Goal: Information Seeking & Learning: Learn about a topic

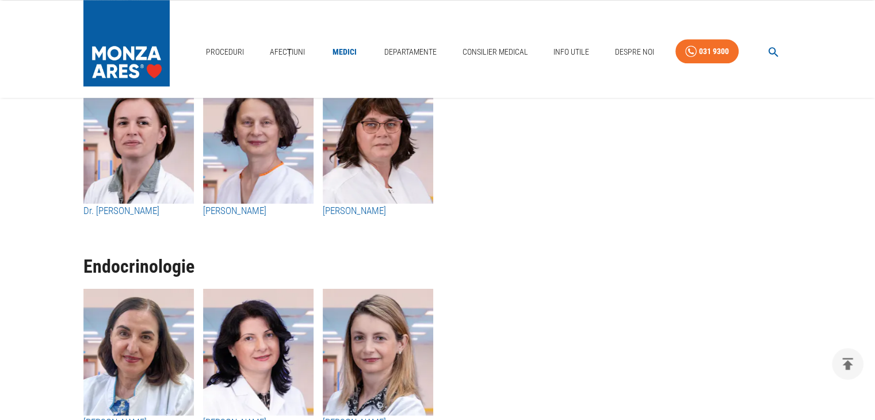
scroll to position [5525, 0]
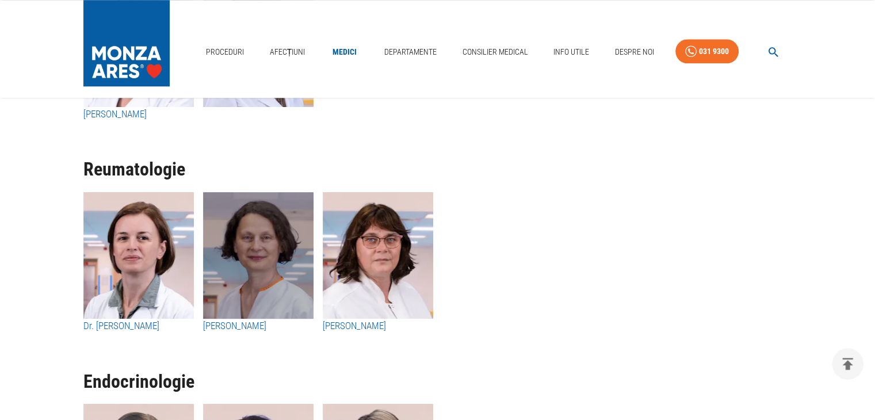
click at [264, 280] on img "button" at bounding box center [258, 255] width 111 height 127
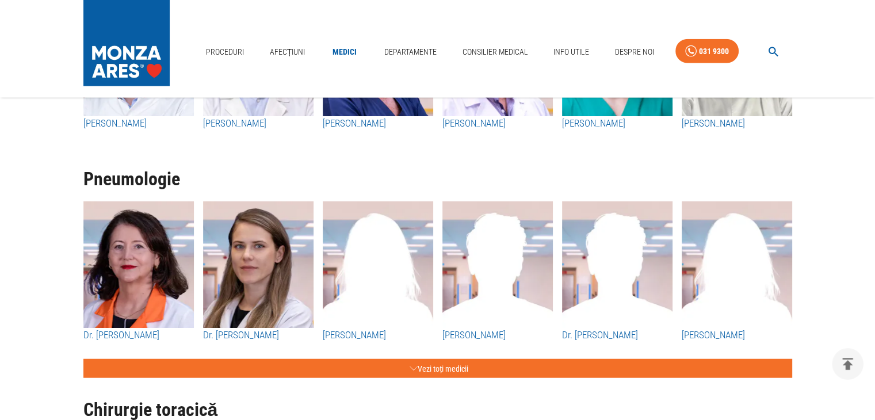
scroll to position [2475, 0]
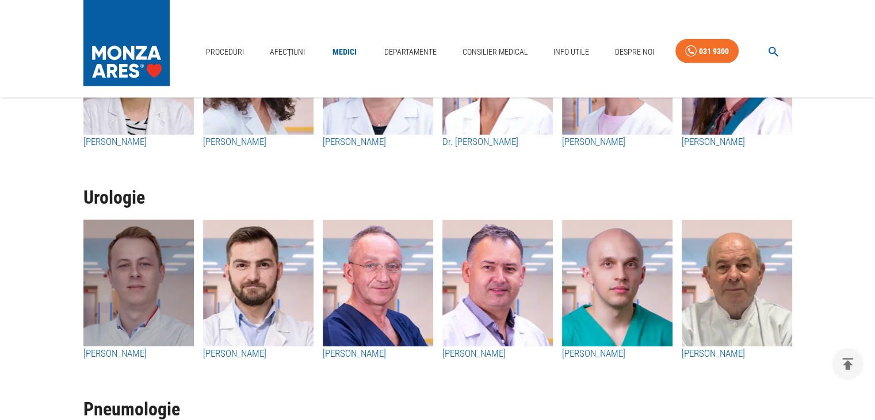
click at [124, 265] on img "button" at bounding box center [138, 283] width 111 height 127
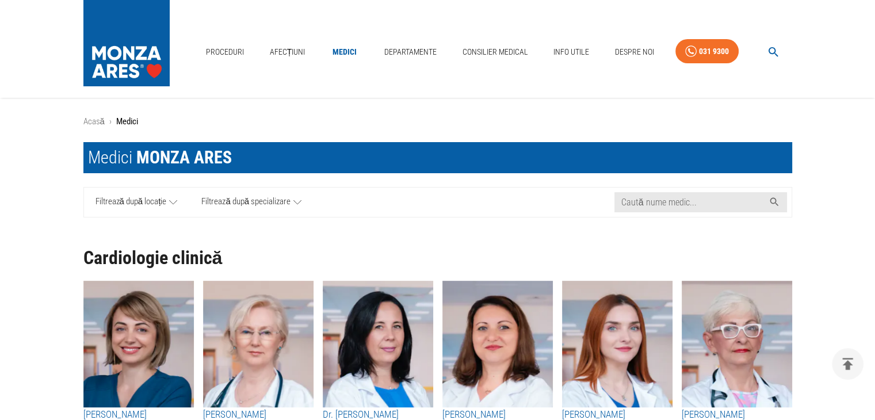
scroll to position [2475, 0]
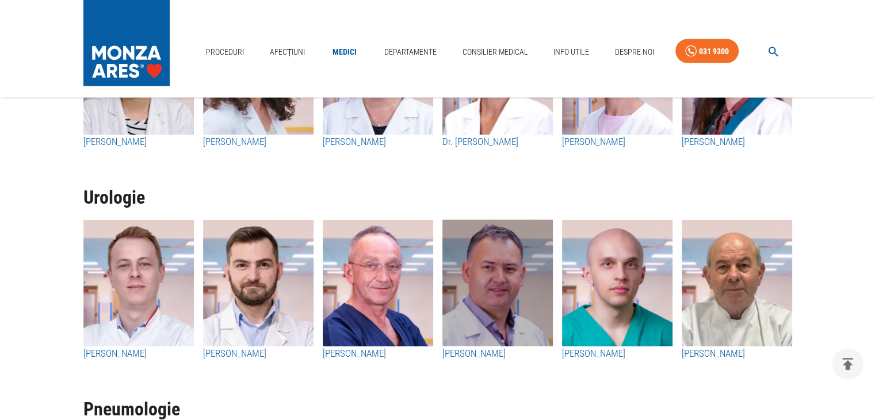
click at [492, 302] on img "button" at bounding box center [498, 283] width 111 height 127
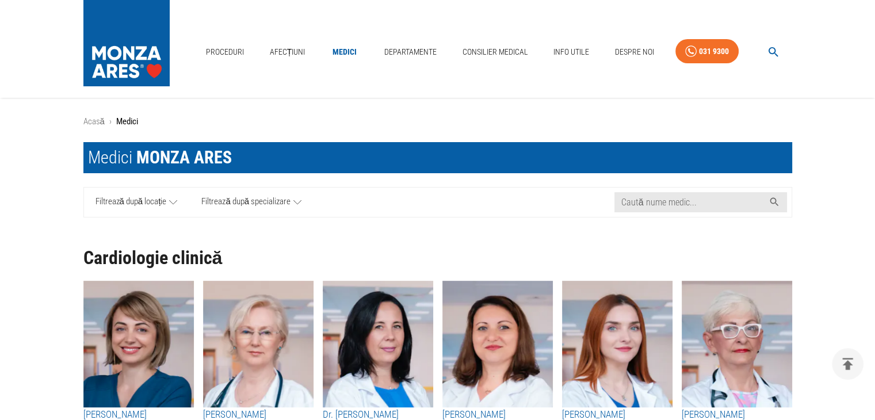
scroll to position [2475, 0]
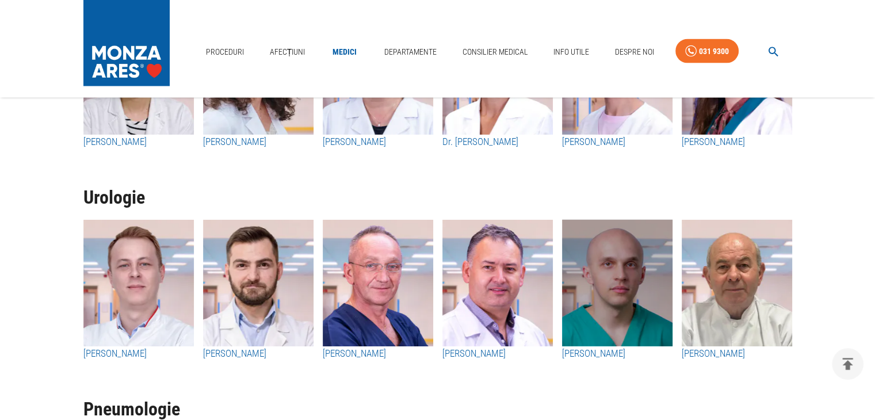
click at [615, 307] on img "button" at bounding box center [617, 283] width 111 height 127
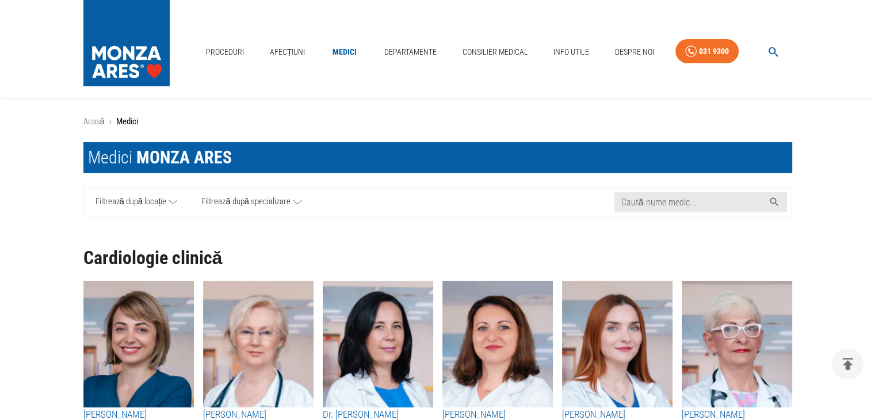
scroll to position [2475, 0]
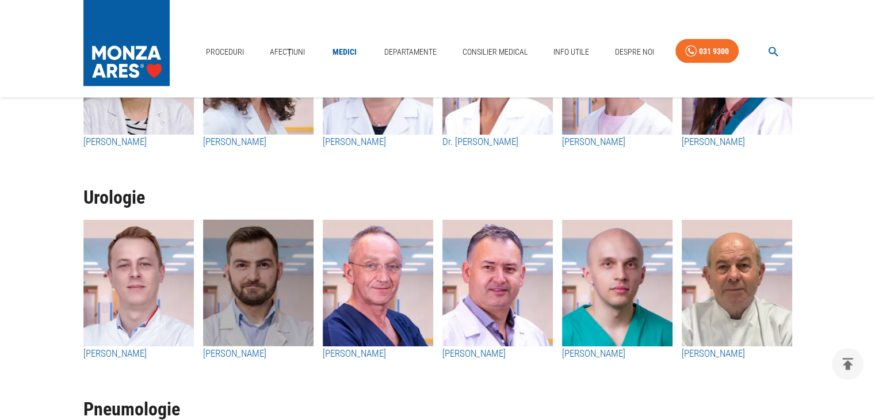
click at [272, 304] on img "button" at bounding box center [258, 283] width 111 height 127
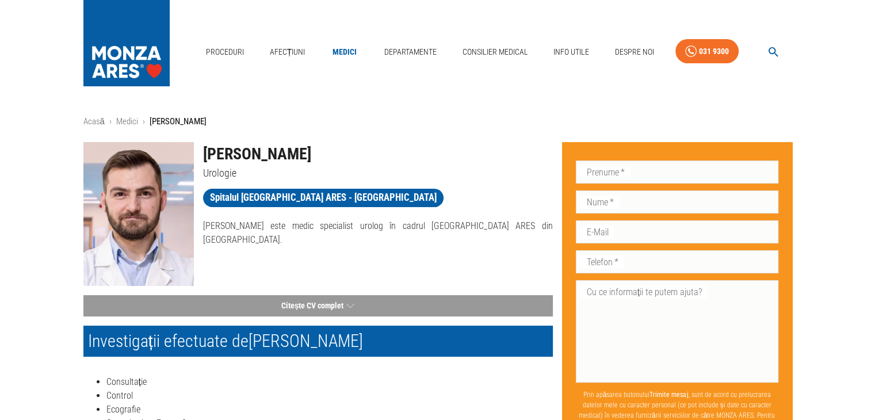
scroll to position [2475, 0]
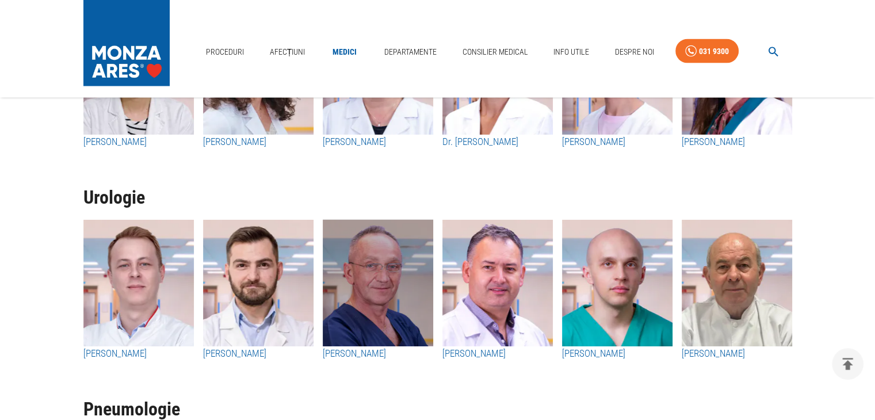
click at [392, 280] on img "button" at bounding box center [378, 283] width 111 height 127
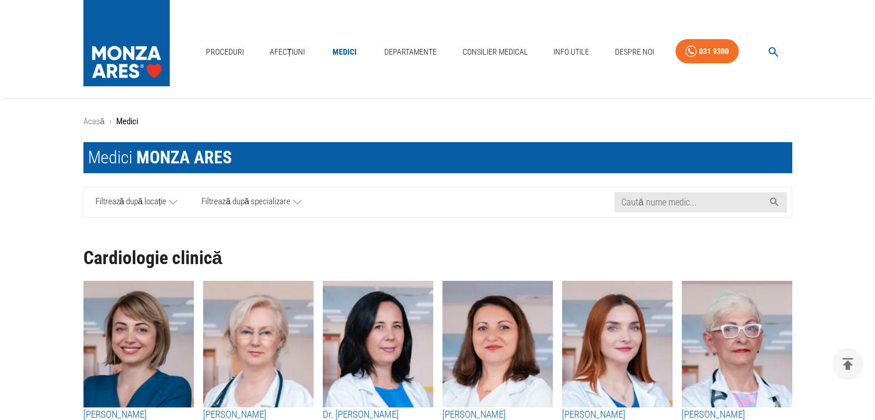
scroll to position [2475, 0]
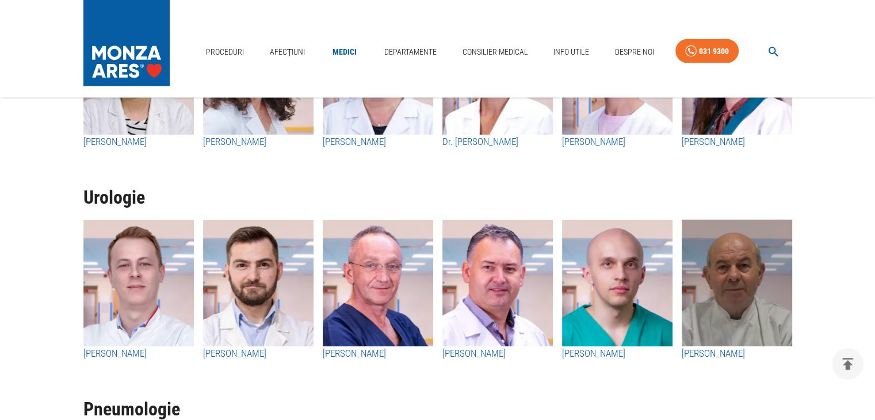
click at [730, 296] on img "button" at bounding box center [737, 283] width 111 height 127
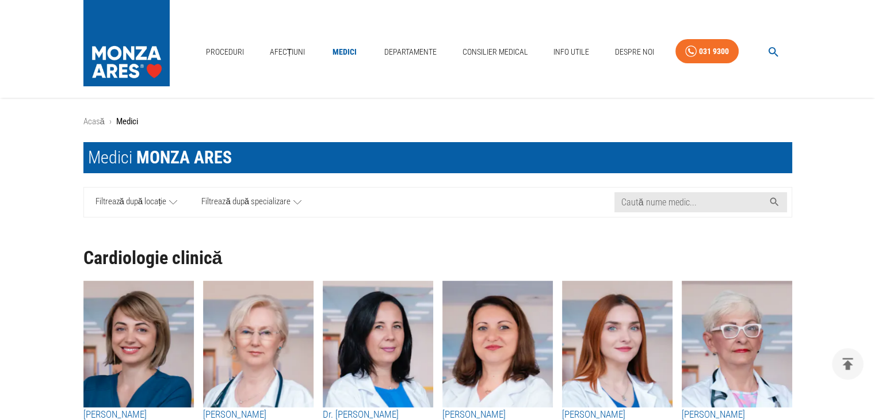
scroll to position [2475, 0]
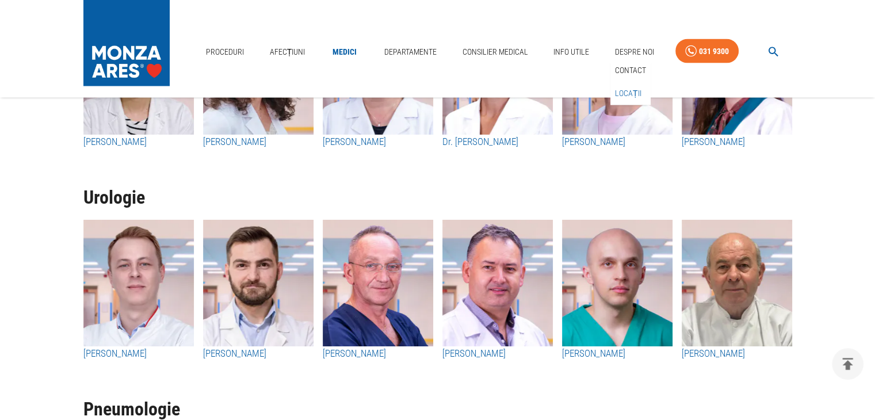
click at [620, 94] on link "Locații" at bounding box center [628, 93] width 31 height 19
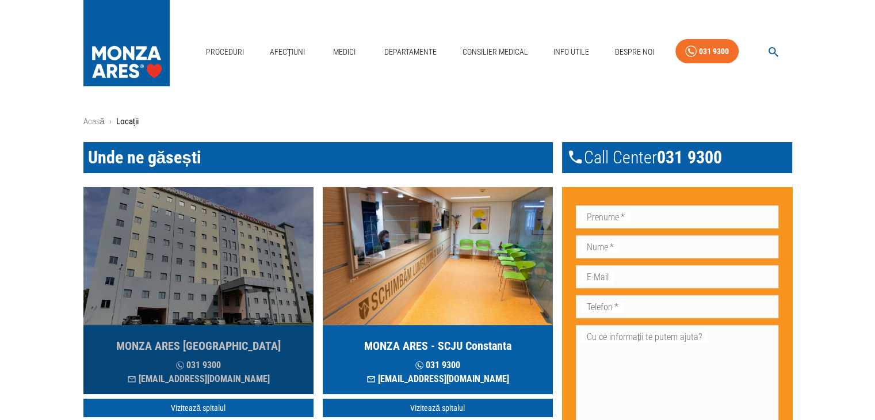
click at [207, 322] on img "button" at bounding box center [198, 256] width 230 height 138
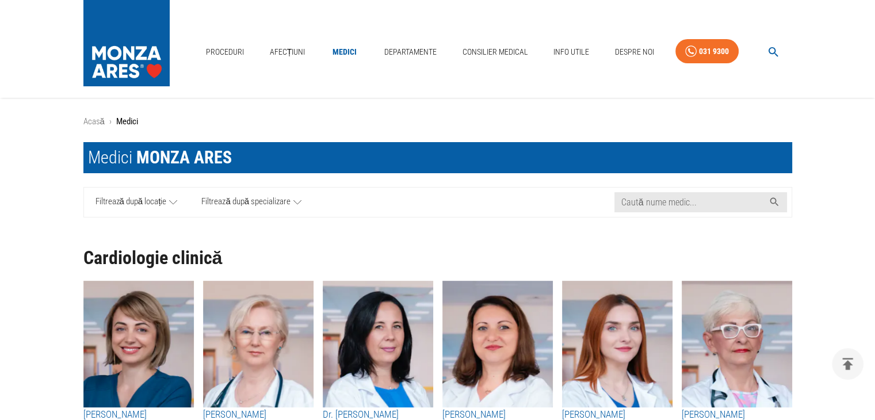
scroll to position [2475, 0]
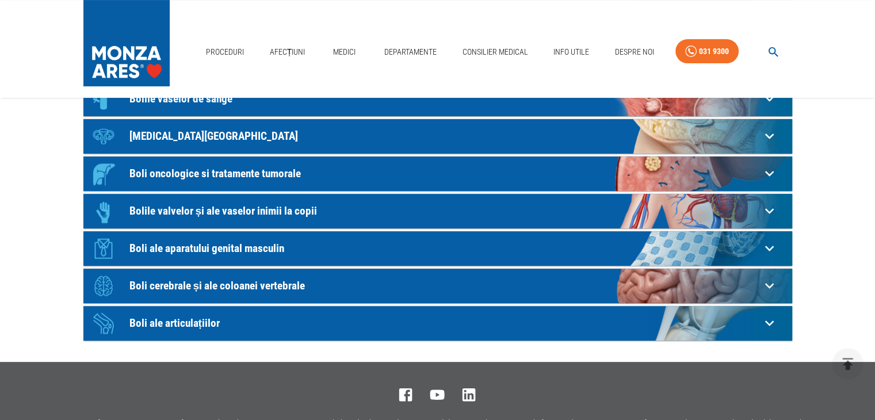
scroll to position [345, 0]
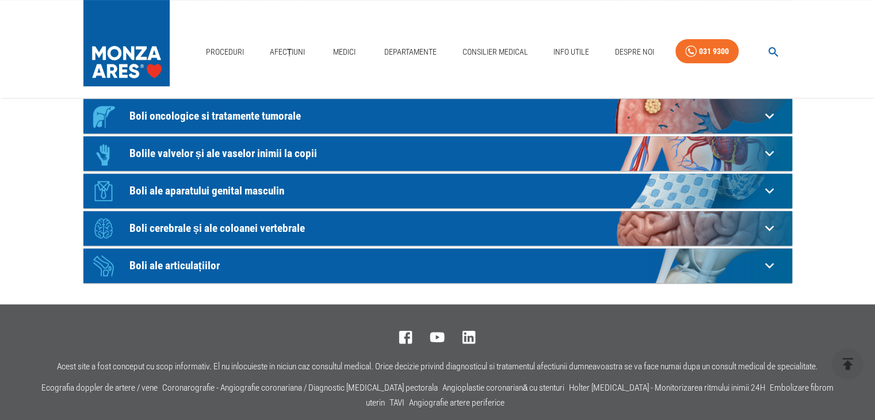
click at [192, 188] on p "Boli ale aparatului genital masculin" at bounding box center [444, 191] width 631 height 12
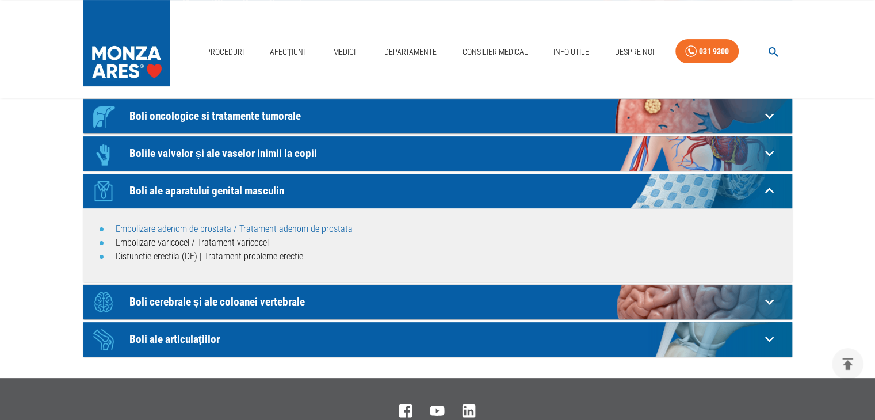
click at [176, 228] on link "Embolizare adenom de prostata / Tratament adenom de prostata" at bounding box center [234, 228] width 237 height 11
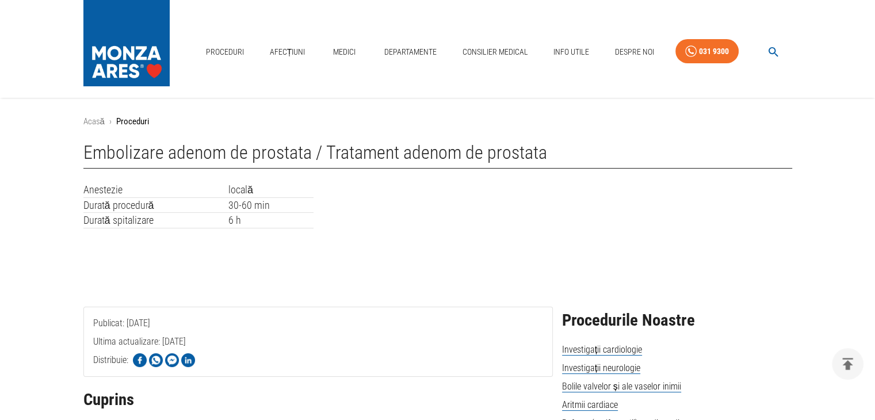
scroll to position [288, 0]
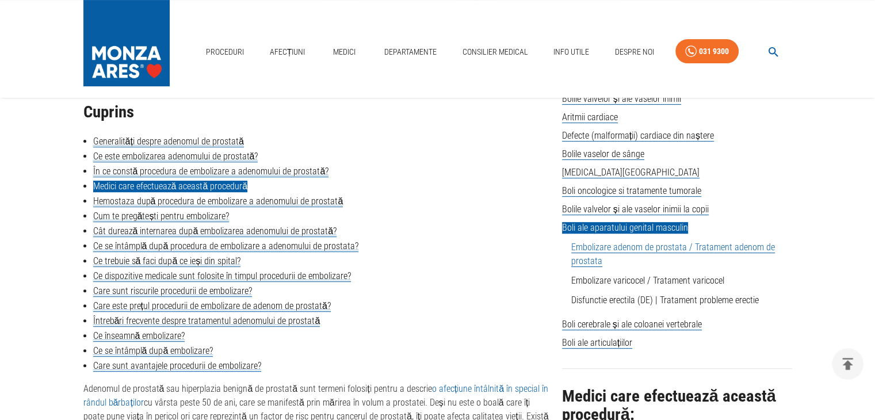
click at [200, 187] on link "Medici care efectuează această procedură" at bounding box center [170, 187] width 155 height 12
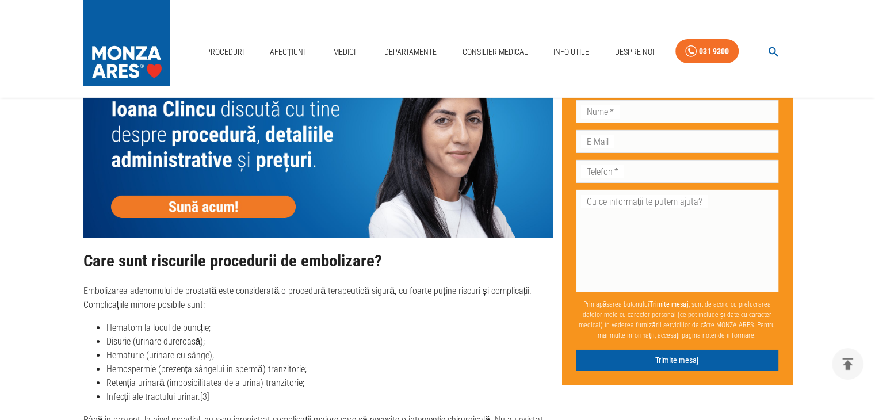
scroll to position [3734, 0]
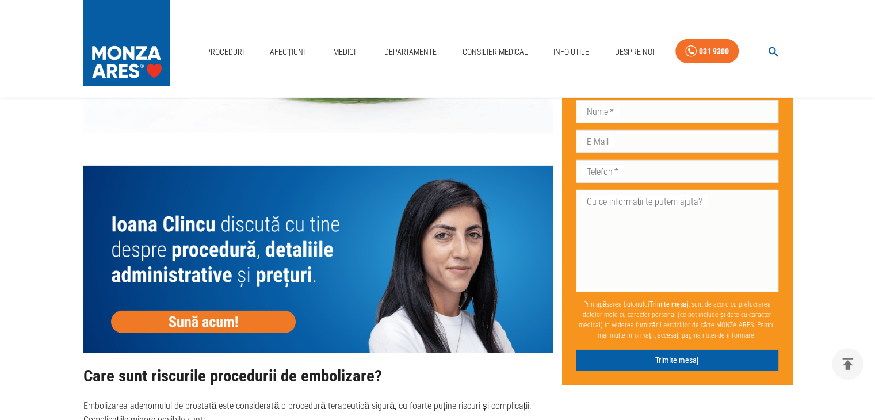
click at [222, 303] on img at bounding box center [318, 260] width 470 height 188
click at [362, 264] on img at bounding box center [318, 260] width 470 height 188
click at [419, 50] on link "Departamente" at bounding box center [411, 52] width 62 height 24
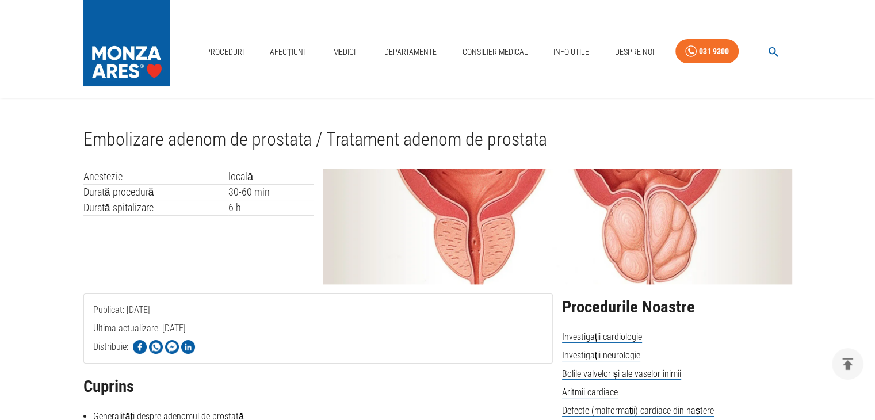
scroll to position [1880, 0]
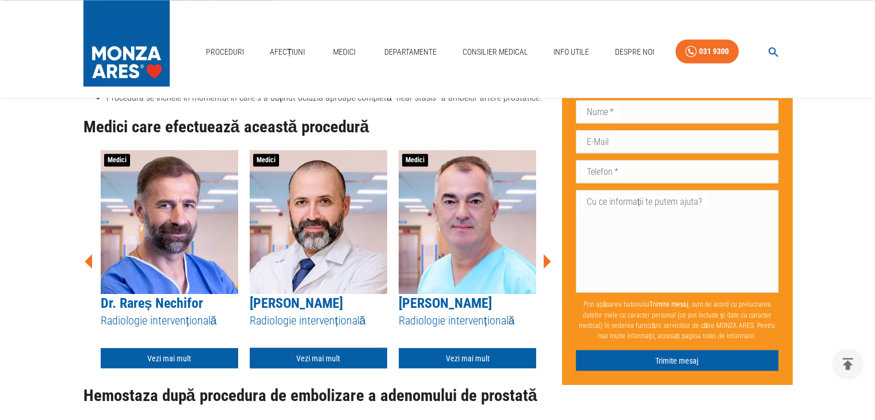
click at [319, 348] on link "Vezi mai mult" at bounding box center [319, 358] width 138 height 21
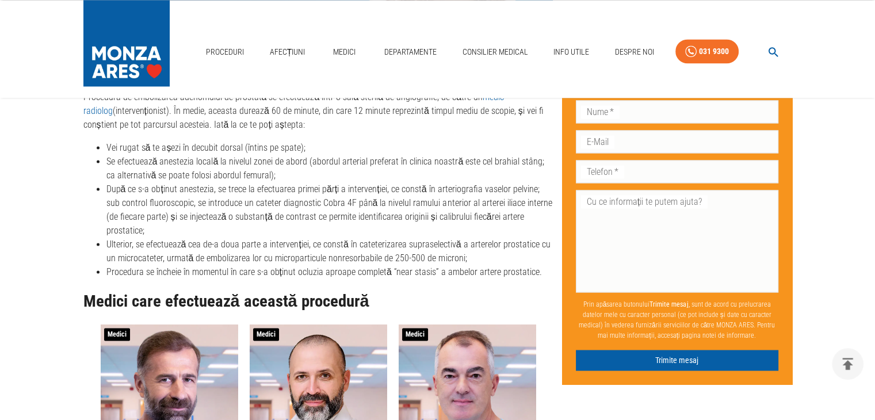
scroll to position [1880, 0]
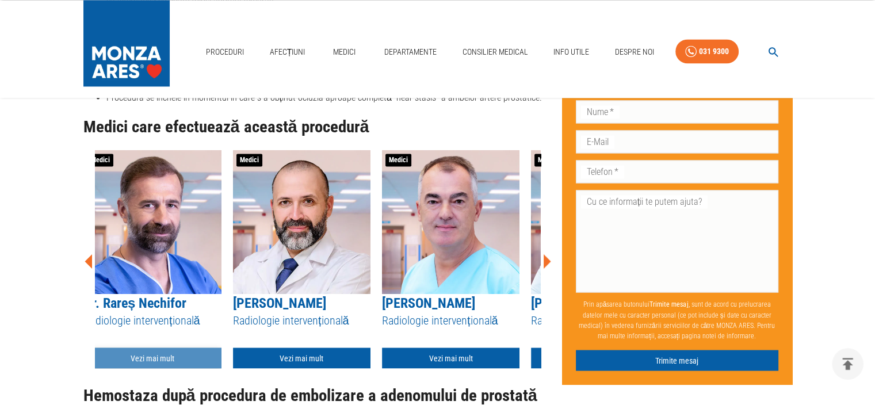
click at [146, 348] on link "Vezi mai mult" at bounding box center [153, 358] width 138 height 21
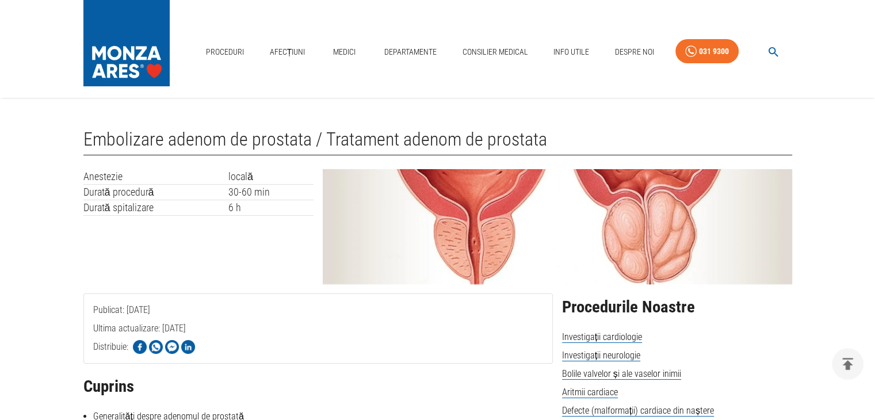
scroll to position [1880, 0]
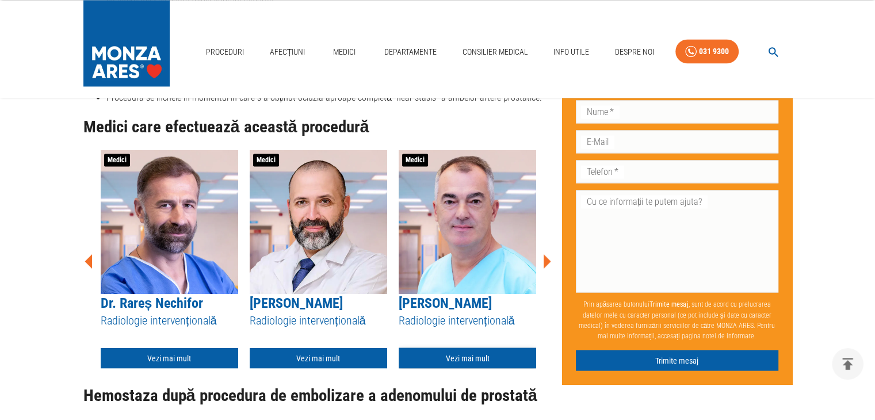
click at [483, 348] on link "Vezi mai mult" at bounding box center [468, 358] width 138 height 21
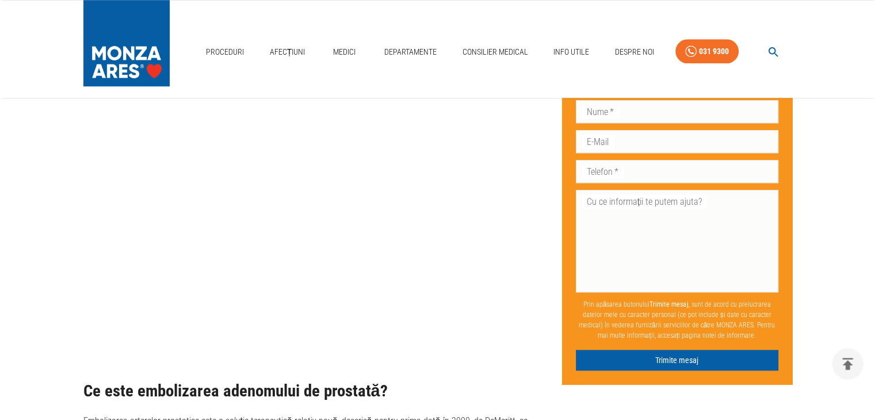
scroll to position [1075, 0]
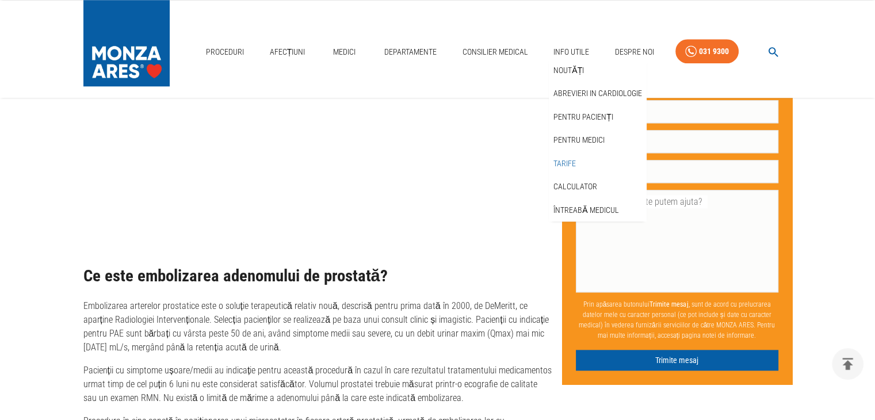
click at [571, 164] on link "Tarife" at bounding box center [564, 163] width 27 height 19
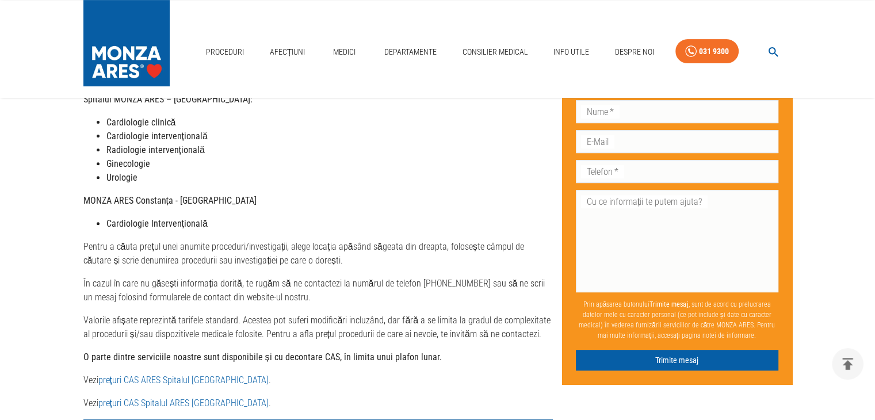
scroll to position [576, 0]
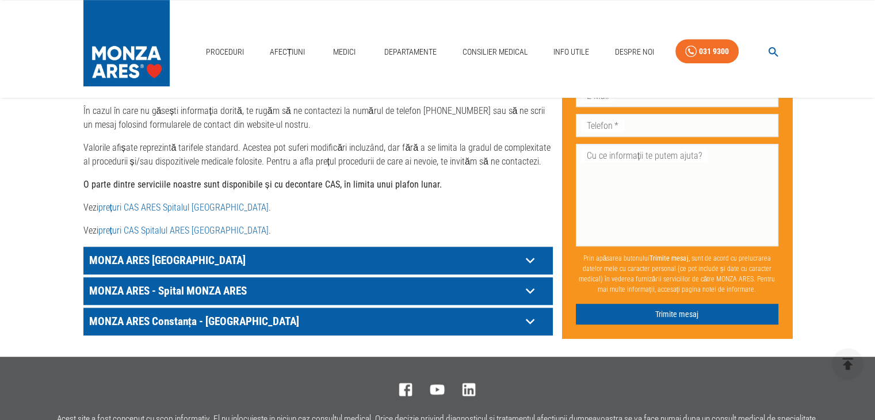
click at [162, 202] on link "prețuri CAS ARES Spitalul Monza" at bounding box center [183, 207] width 170 height 11
click at [191, 252] on p "MONZA ARES [GEOGRAPHIC_DATA]" at bounding box center [303, 261] width 435 height 18
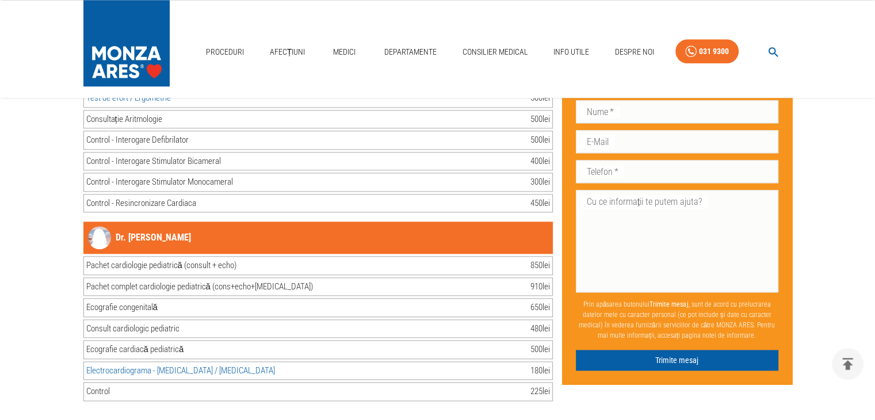
scroll to position [23368, 0]
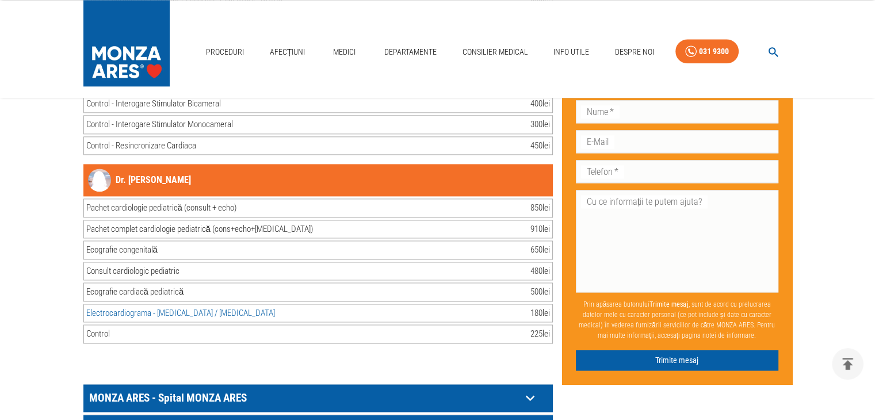
click at [207, 389] on p "MONZA ARES - Spital MONZA ARES" at bounding box center [303, 398] width 435 height 18
click at [200, 415] on input "Caută investigație/procedură..." at bounding box center [306, 425] width 445 height 20
type input "uro"
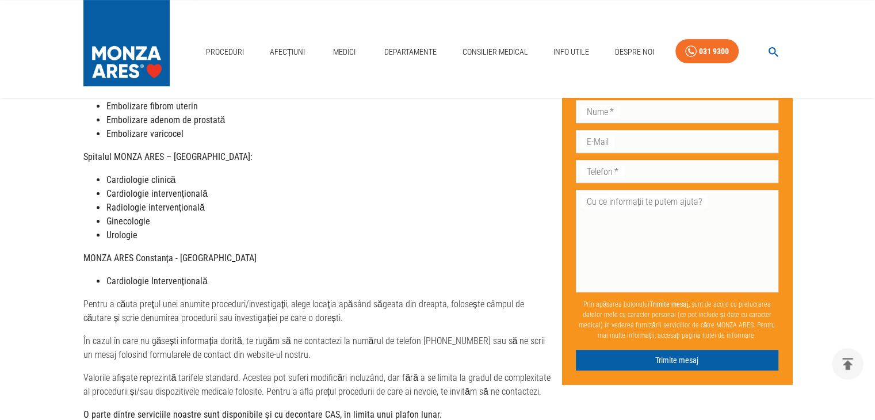
scroll to position [633, 0]
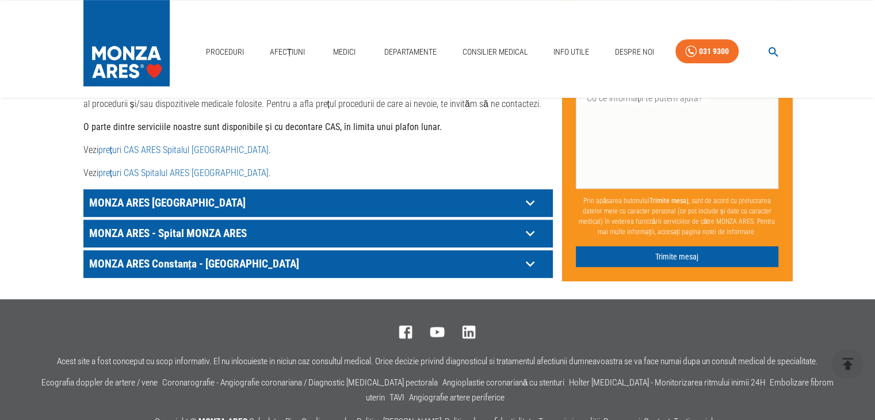
click at [197, 194] on p "MONZA ARES [GEOGRAPHIC_DATA]" at bounding box center [303, 203] width 435 height 18
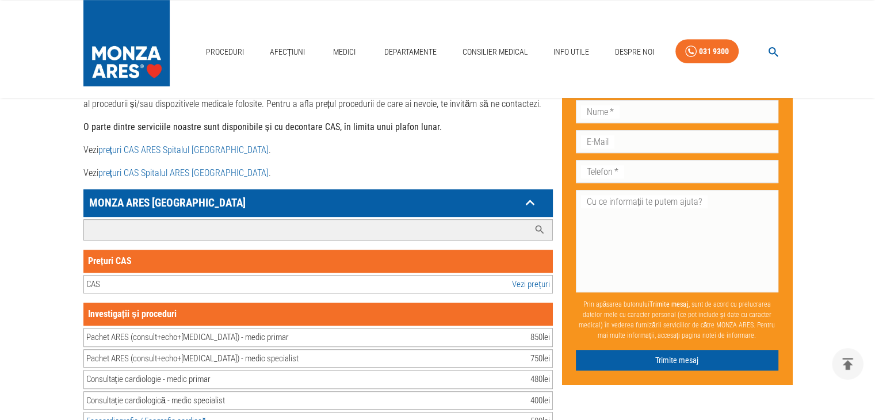
click at [194, 220] on input "Caută investigație/procedură..." at bounding box center [306, 230] width 445 height 20
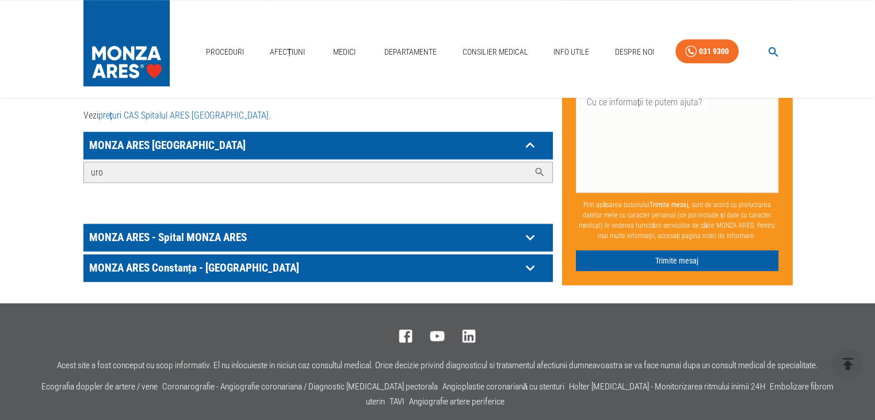
scroll to position [749, 0]
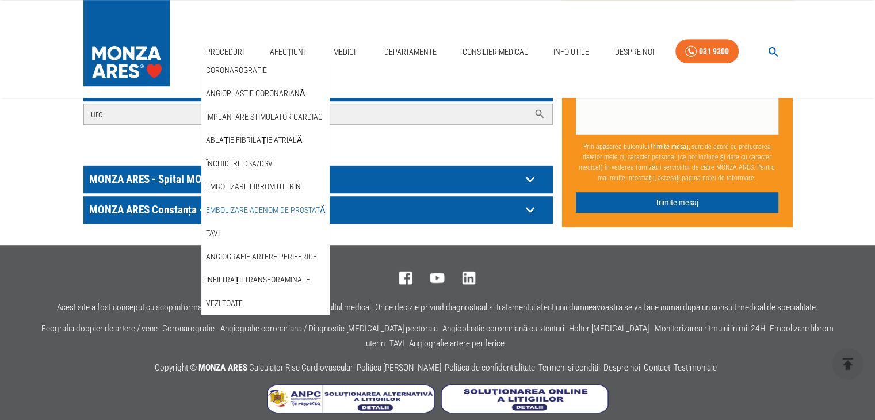
type input "uro"
click at [241, 209] on link "Embolizare adenom de prostată" at bounding box center [266, 210] width 124 height 19
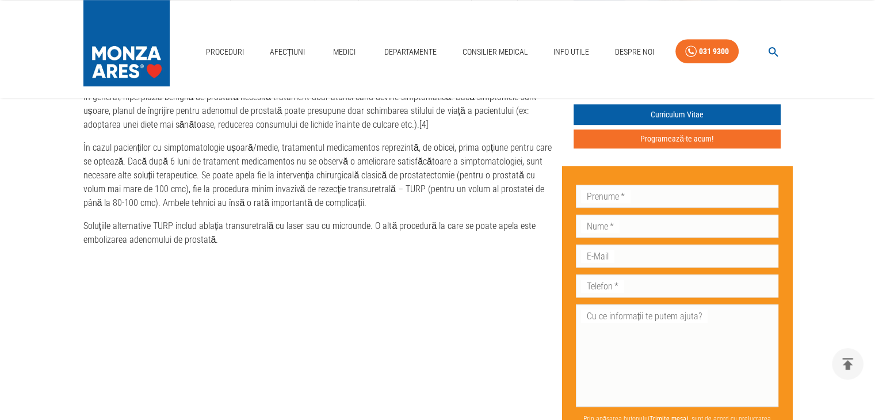
scroll to position [691, 0]
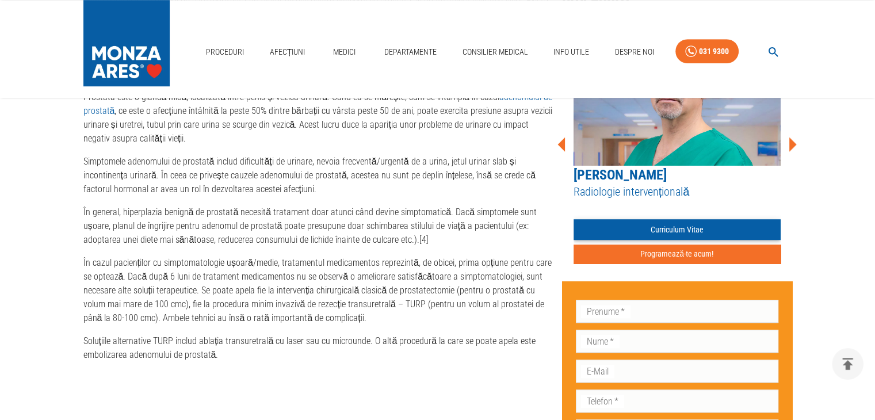
click at [679, 230] on link "Curriculum Vitae" at bounding box center [677, 229] width 207 height 21
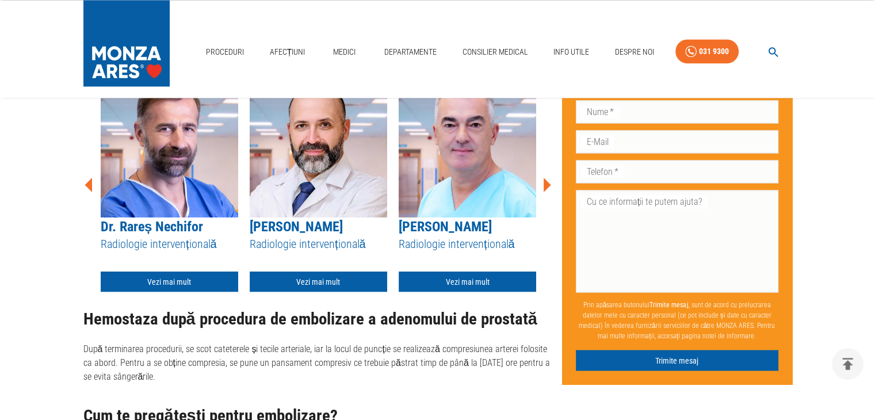
scroll to position [1842, 0]
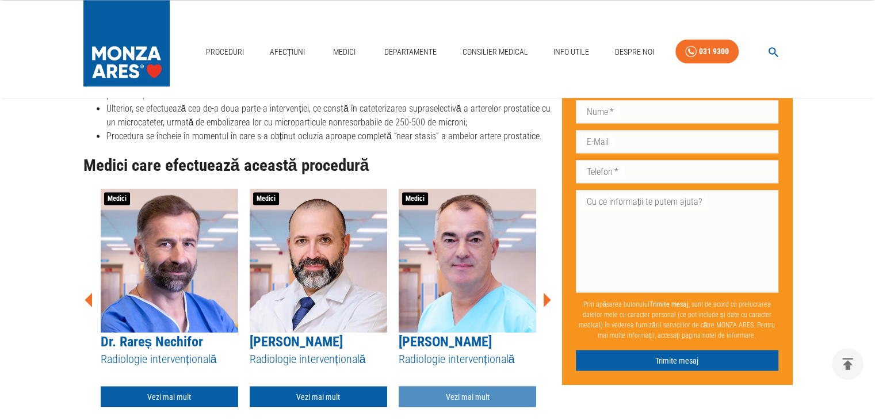
click at [472, 386] on link "Vezi mai mult" at bounding box center [468, 396] width 138 height 21
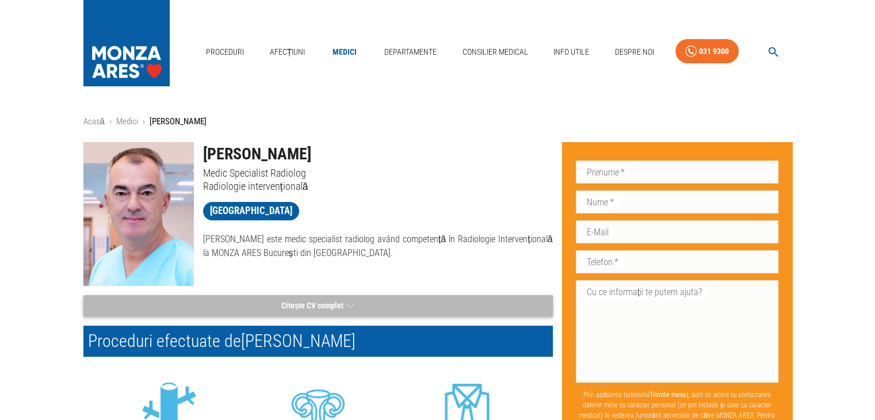
click at [333, 296] on button "Citește CV complet" at bounding box center [318, 305] width 470 height 21
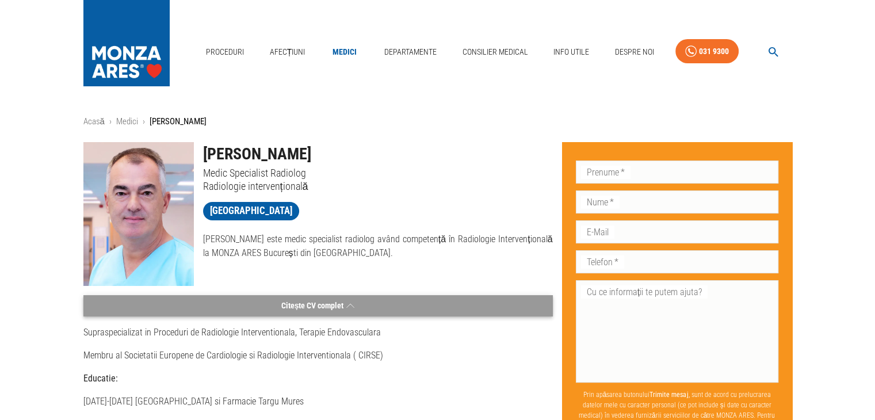
scroll to position [58, 0]
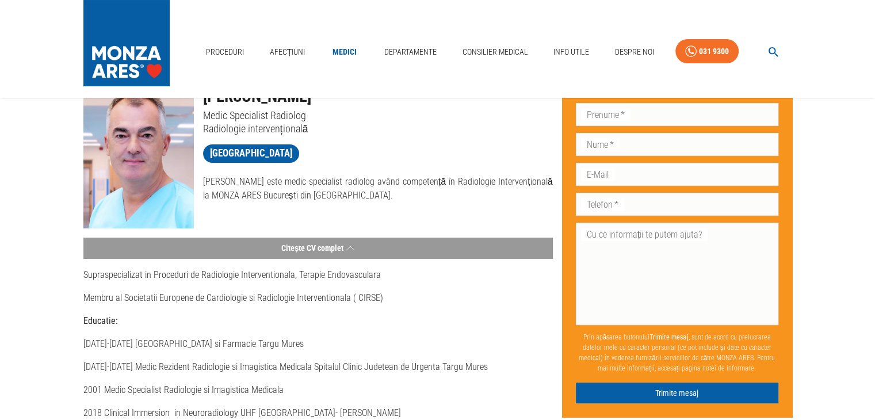
drag, startPoint x: 398, startPoint y: 196, endPoint x: 303, endPoint y: 204, distance: 95.9
click at [303, 204] on div "Dr. Florin Bloj Medic Specialist Radiolog Radiologie intervențională Spitalul M…" at bounding box center [373, 151] width 359 height 153
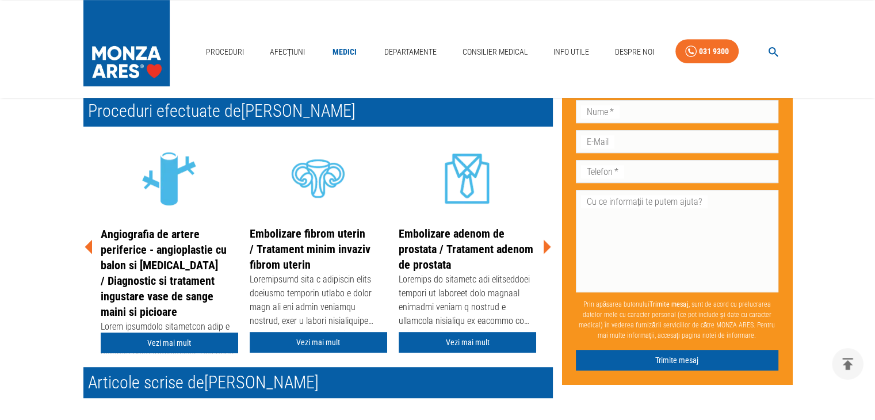
scroll to position [633, 0]
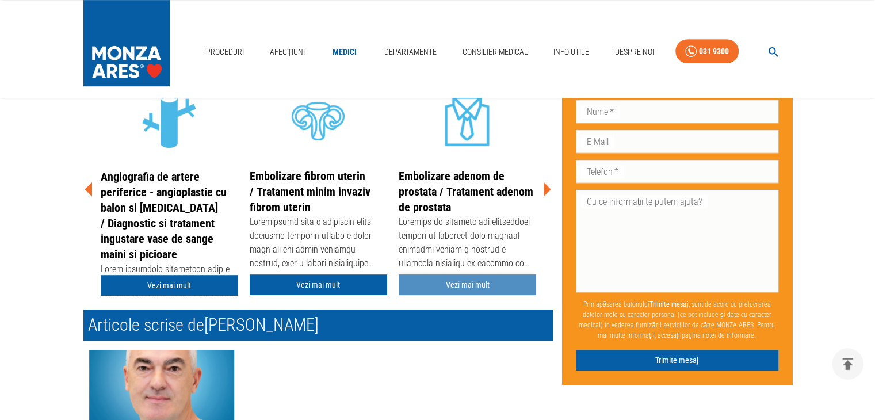
click at [453, 292] on link "Vezi mai mult" at bounding box center [468, 285] width 138 height 21
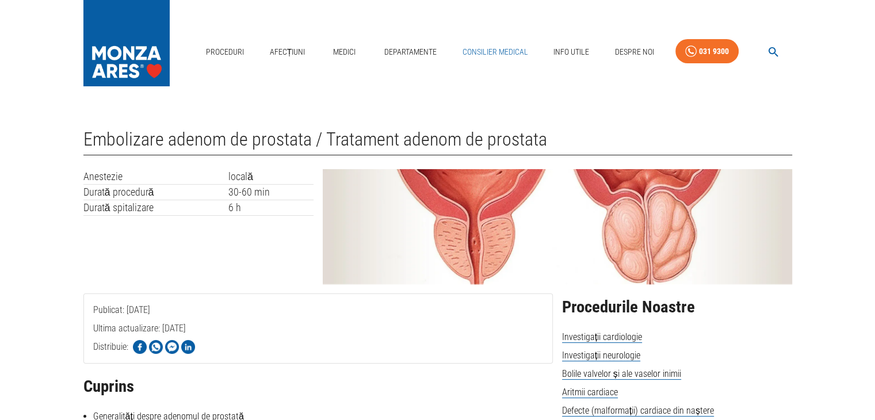
click at [482, 54] on link "Consilier Medical" at bounding box center [495, 52] width 75 height 24
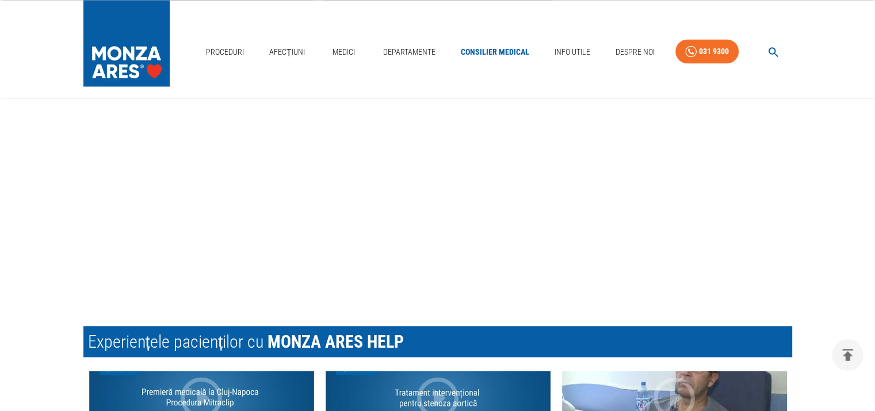
scroll to position [2213, 0]
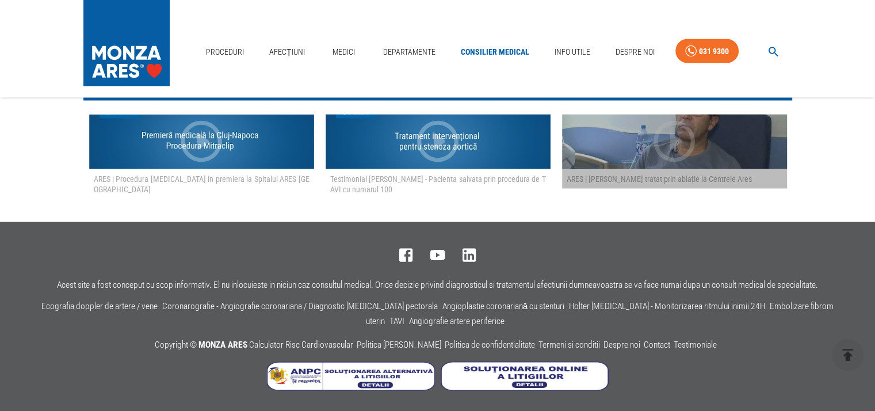
click at [676, 144] on icon "button" at bounding box center [674, 141] width 41 height 41
click at [671, 174] on div "button" at bounding box center [674, 147] width 49 height 61
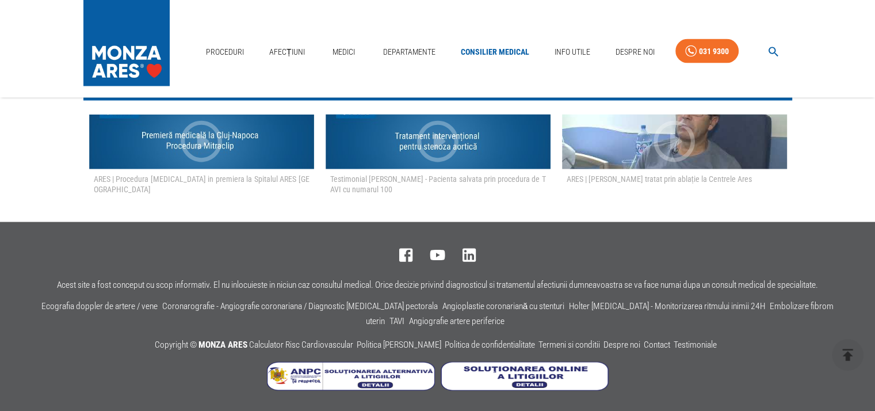
click at [615, 180] on h5 "ARES | Eugen Neagoe tratat prin ablație la Centrele Ares" at bounding box center [675, 179] width 216 height 11
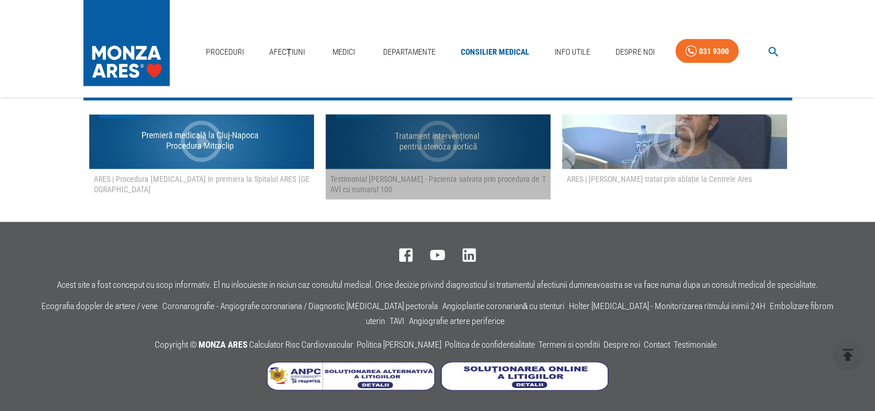
click at [415, 178] on div "button" at bounding box center [437, 147] width 49 height 61
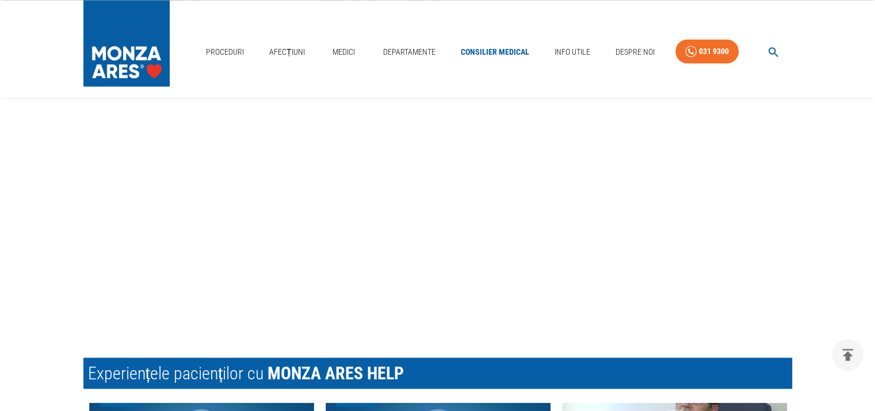
scroll to position [2098, 0]
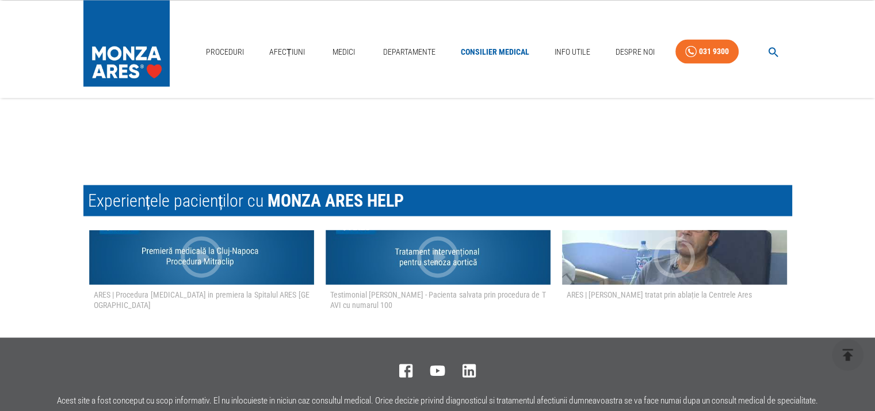
click at [688, 260] on icon "button" at bounding box center [674, 256] width 49 height 49
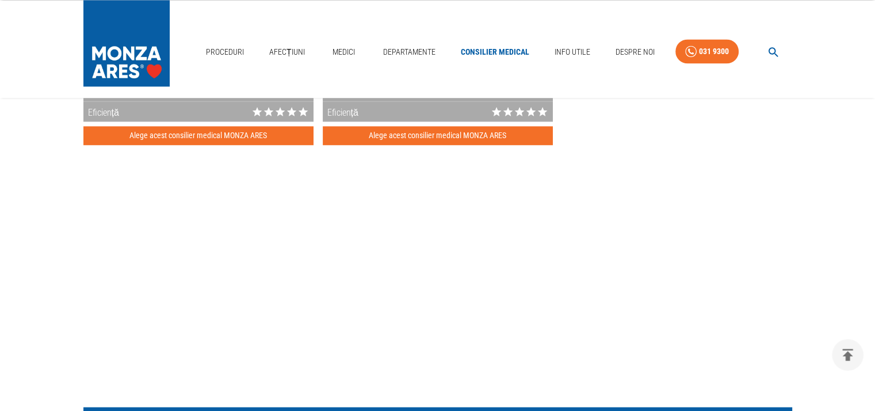
scroll to position [1588, 0]
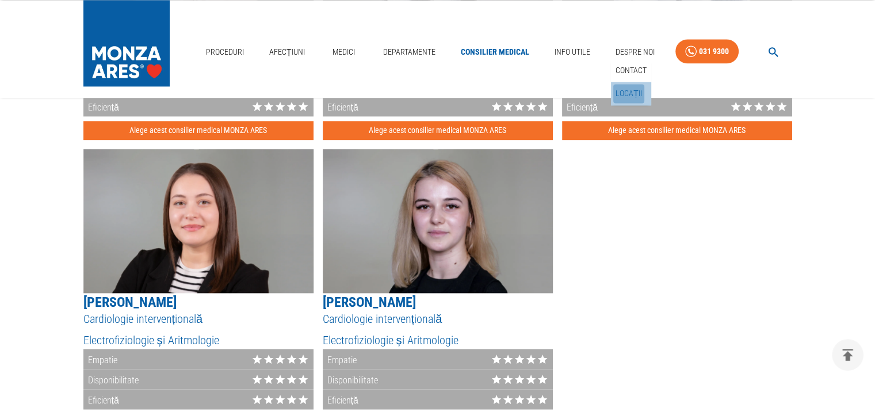
click at [629, 93] on link "Locații" at bounding box center [629, 93] width 31 height 19
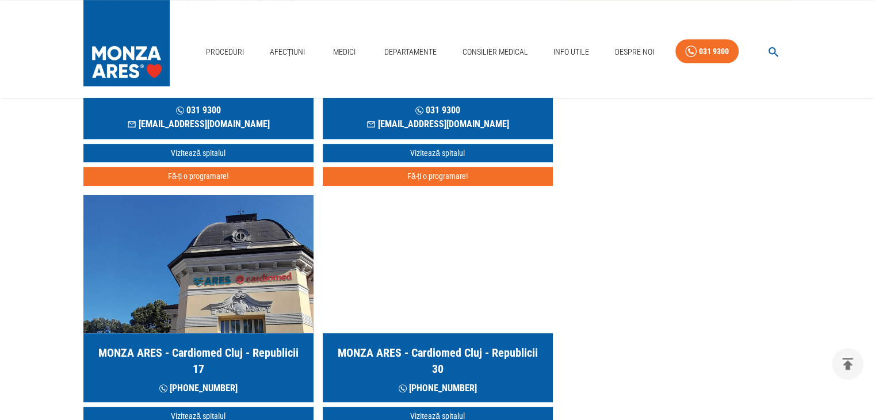
scroll to position [460, 0]
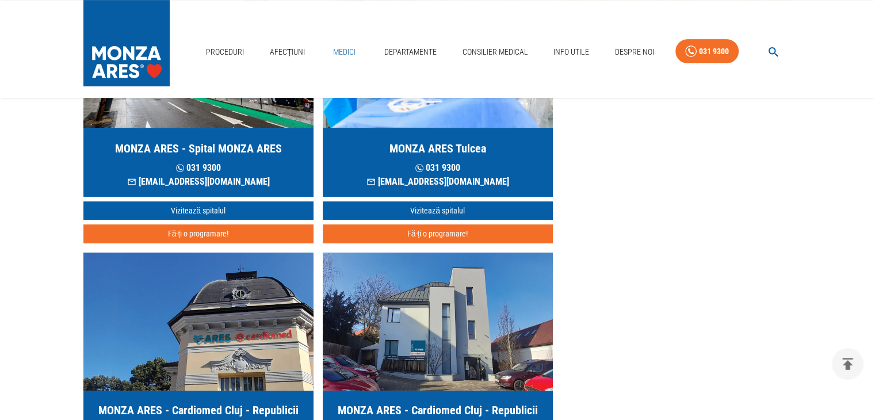
click at [346, 51] on link "Medici" at bounding box center [344, 52] width 37 height 24
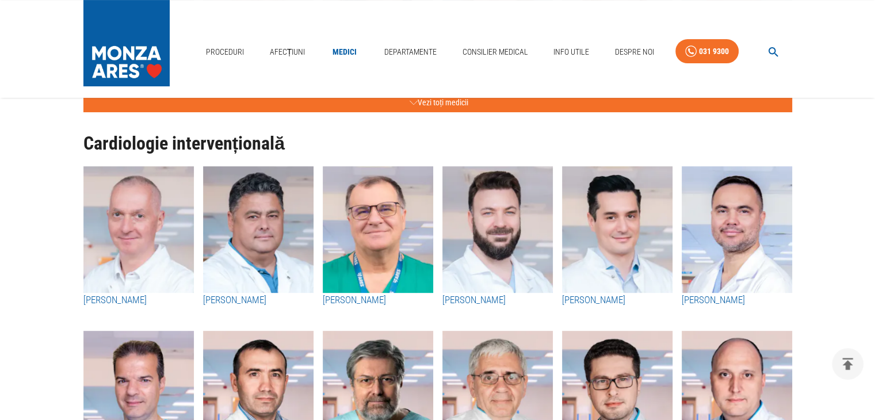
scroll to position [288, 0]
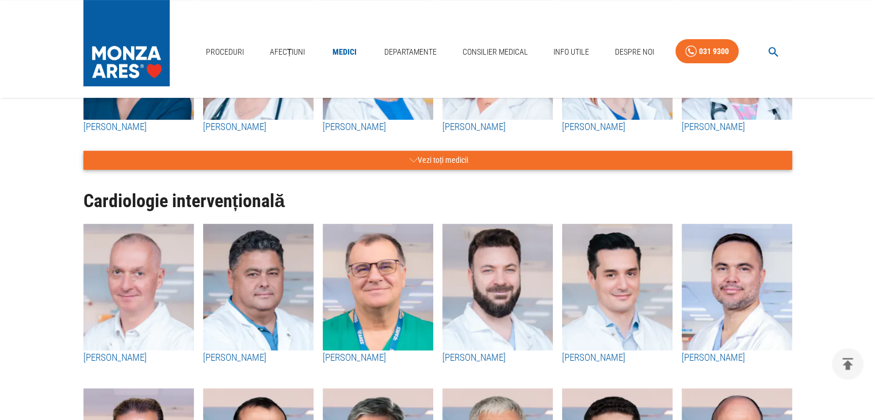
click at [440, 161] on button "Vezi toți medicii" at bounding box center [437, 160] width 709 height 19
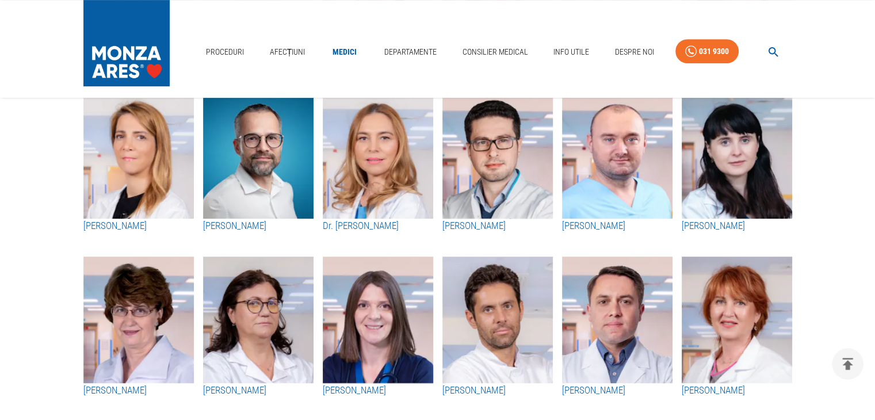
scroll to position [576, 0]
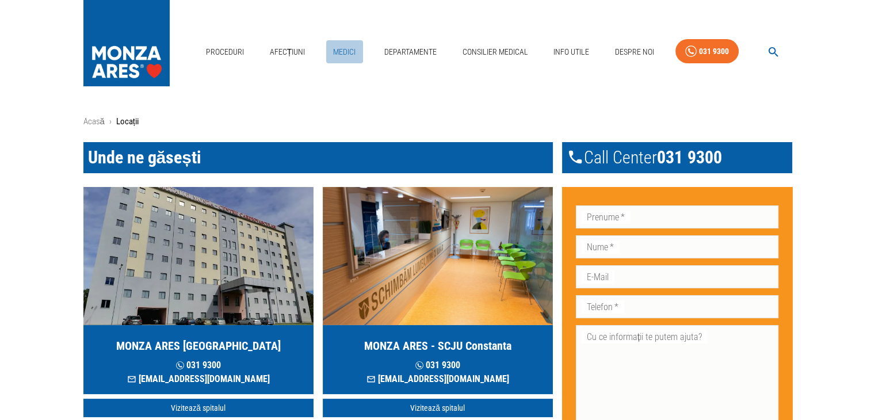
click at [337, 49] on link "Medici" at bounding box center [344, 52] width 37 height 24
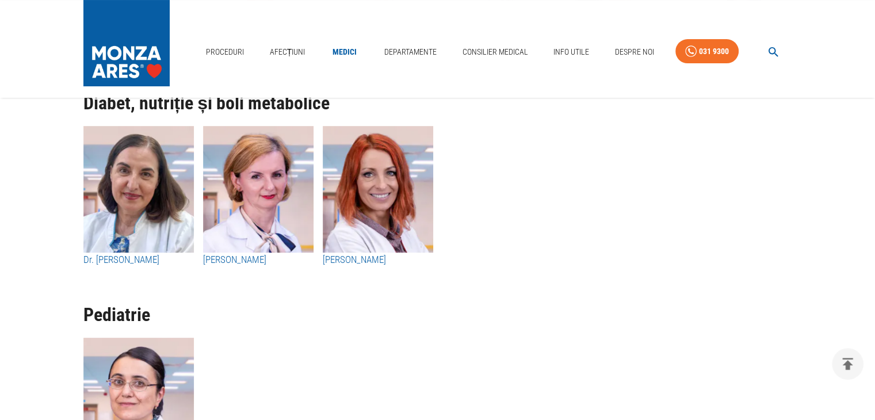
scroll to position [4014, 0]
